Goal: Information Seeking & Learning: Learn about a topic

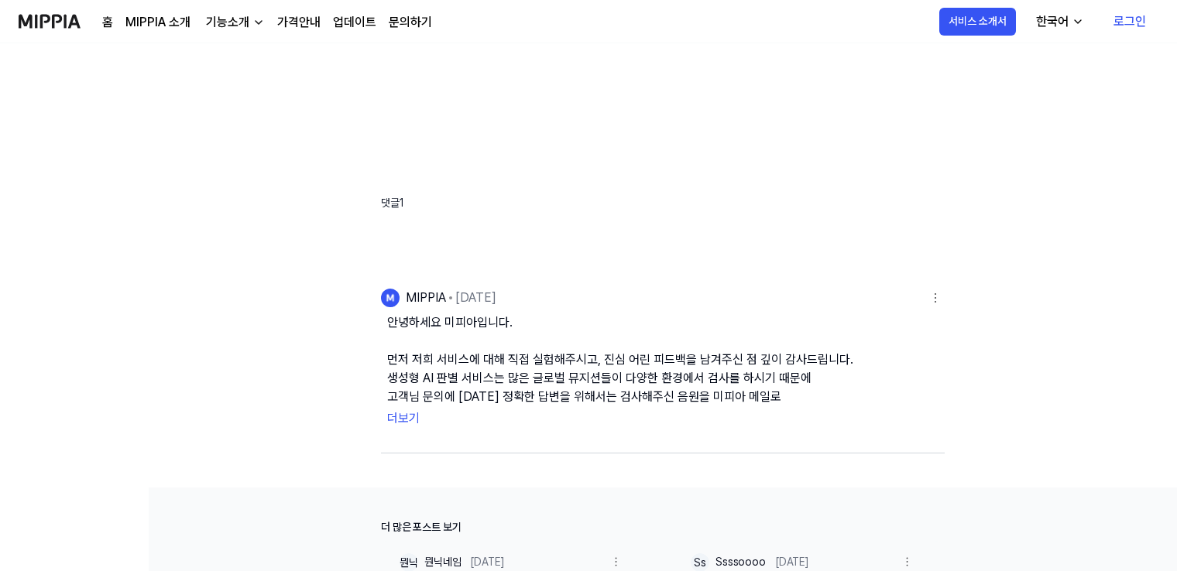
scroll to position [387, 0]
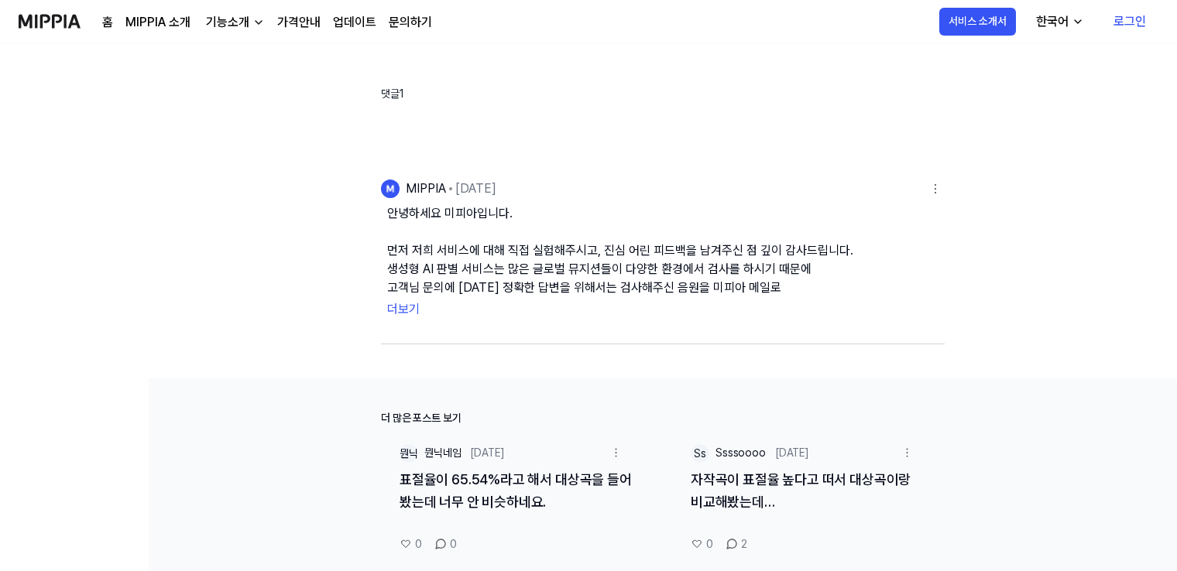
click at [416, 310] on button "더보기" at bounding box center [662, 309] width 551 height 25
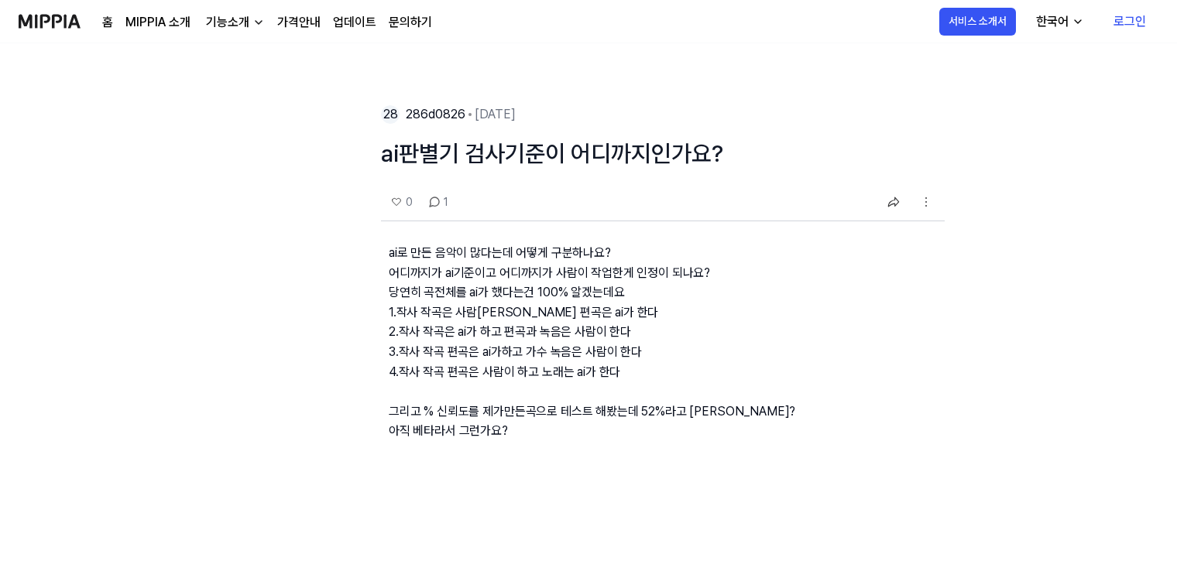
click at [227, 26] on div "기능소개" at bounding box center [228, 22] width 50 height 19
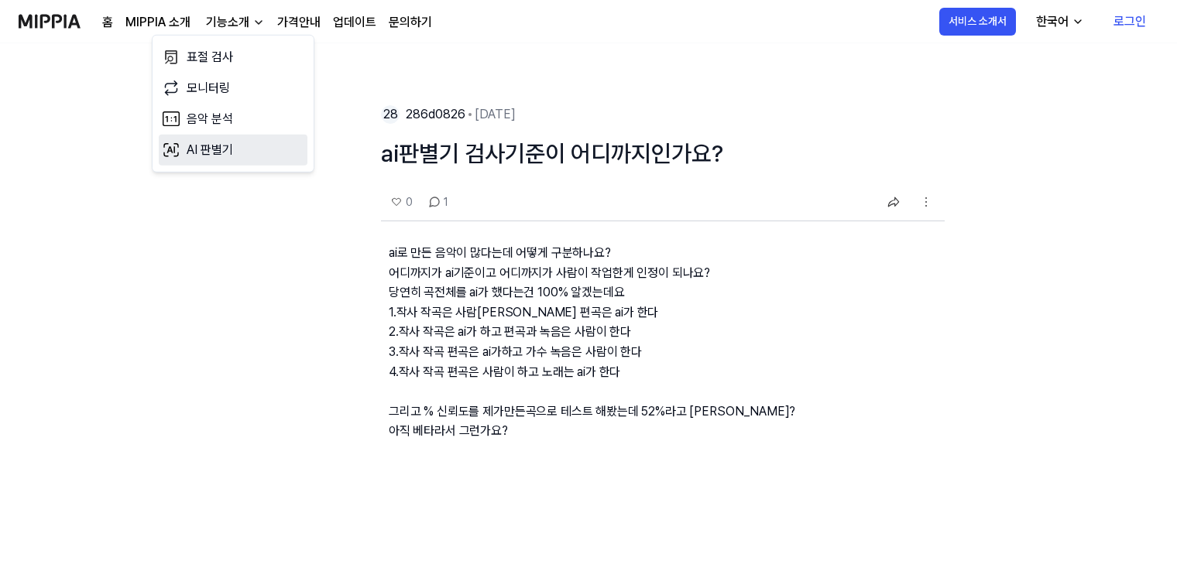
click at [226, 148] on link "AI 판별기" at bounding box center [233, 150] width 149 height 31
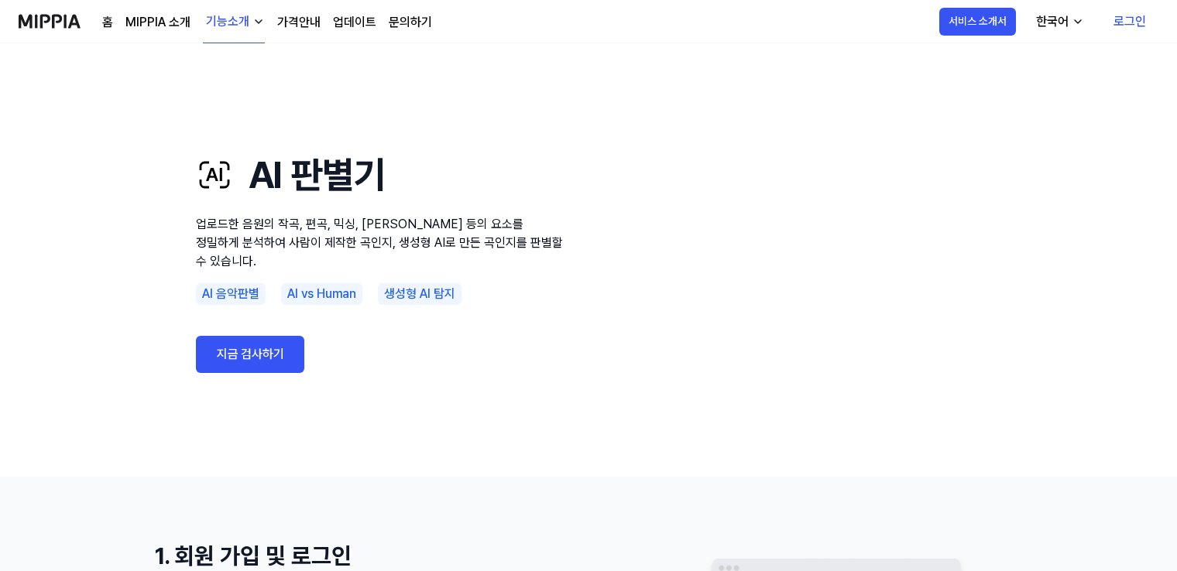
click at [331, 287] on div "AI vs Human" at bounding box center [321, 294] width 81 height 22
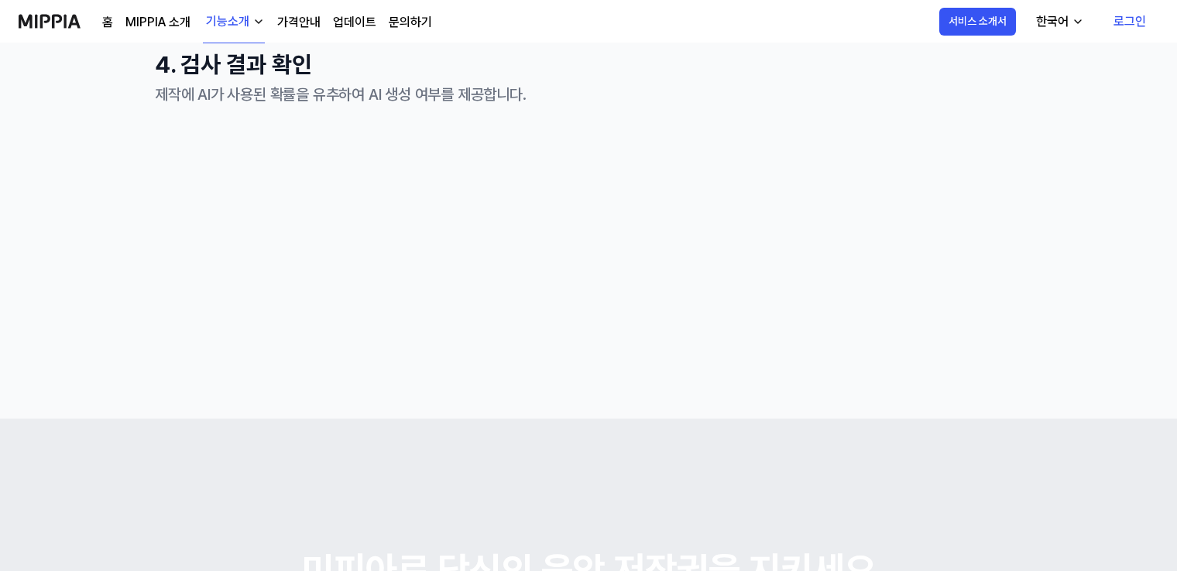
scroll to position [1394, 0]
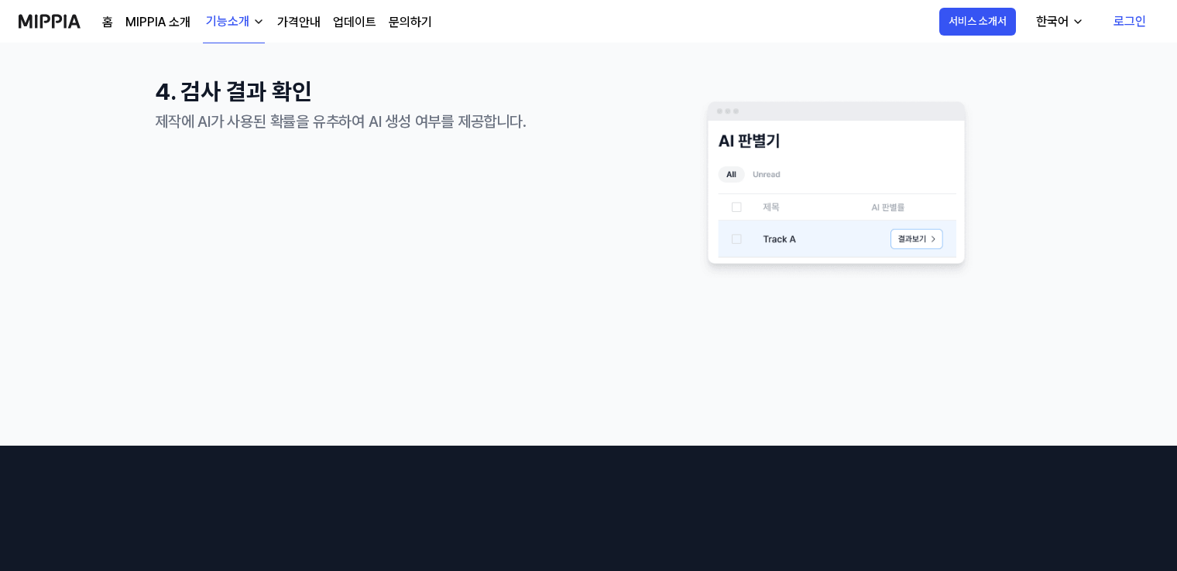
click at [167, 29] on link "MIPPIA 소개" at bounding box center [157, 22] width 65 height 19
